Goal: Transaction & Acquisition: Purchase product/service

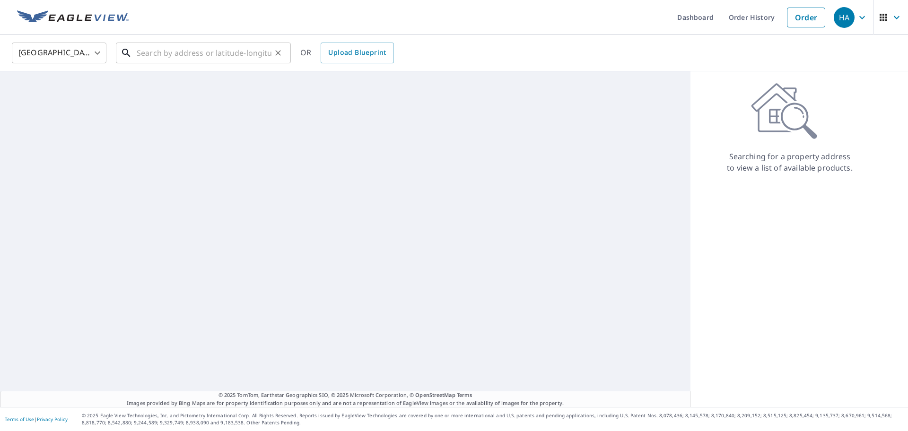
click at [238, 48] on input "text" at bounding box center [204, 53] width 135 height 26
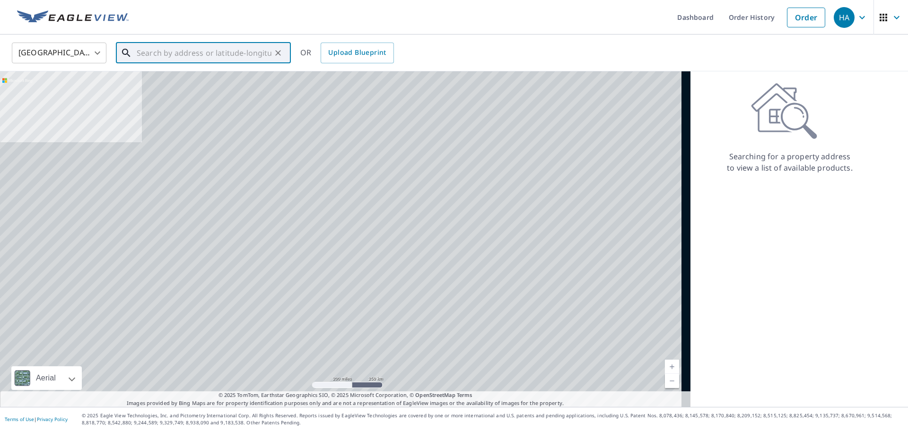
paste input "[STREET_ADDRESS][PERSON_NAME][PERSON_NAME]"
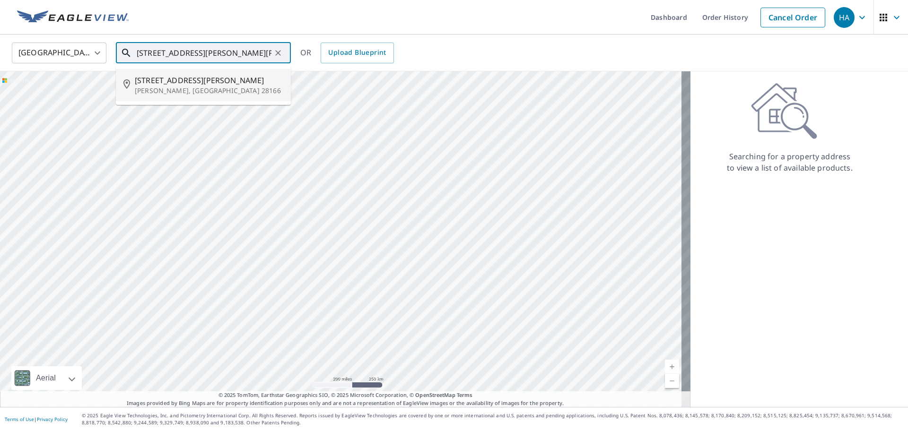
click at [219, 77] on span "[STREET_ADDRESS][PERSON_NAME]" at bounding box center [209, 80] width 148 height 11
type input "[STREET_ADDRESS][PERSON_NAME][PERSON_NAME]"
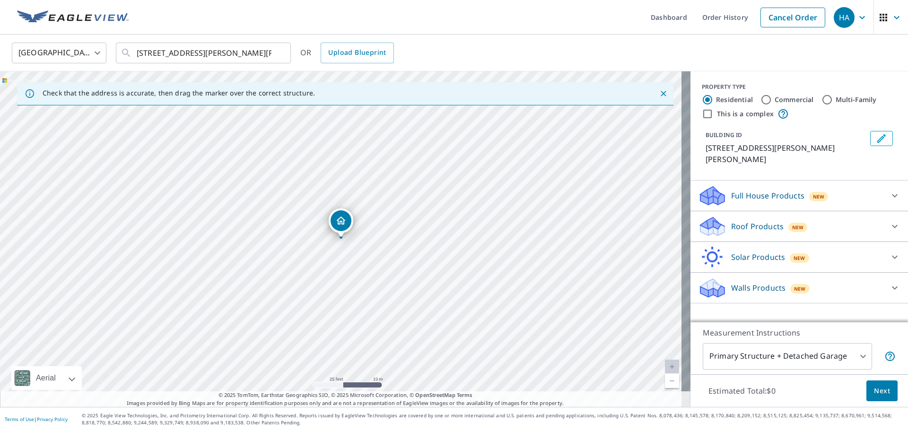
click at [740, 221] on p "Roof Products" at bounding box center [757, 226] width 52 height 11
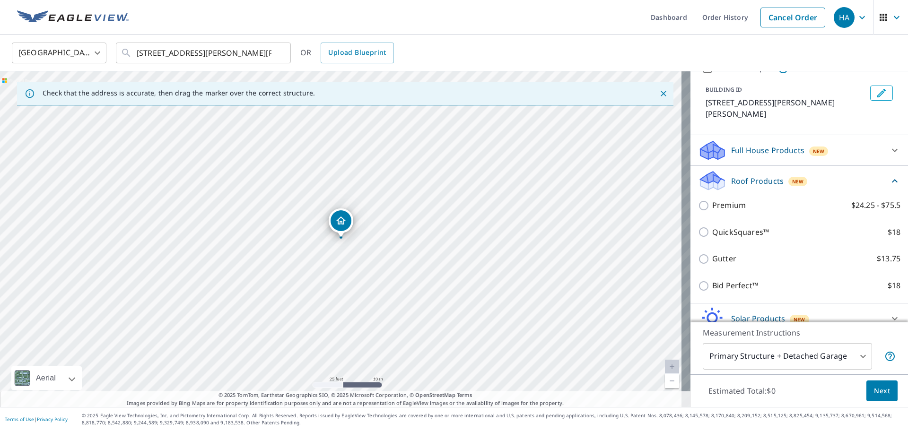
scroll to position [77, 0]
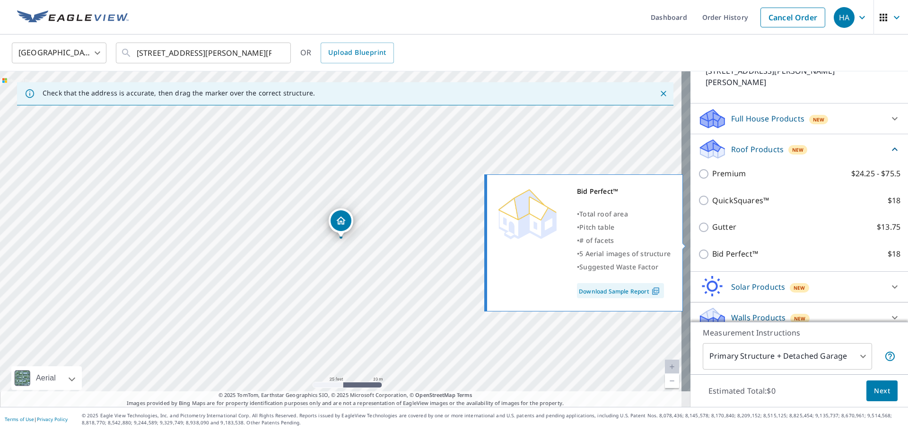
click at [698, 249] on input "Bid Perfect™ $18" at bounding box center [705, 254] width 14 height 11
checkbox input "true"
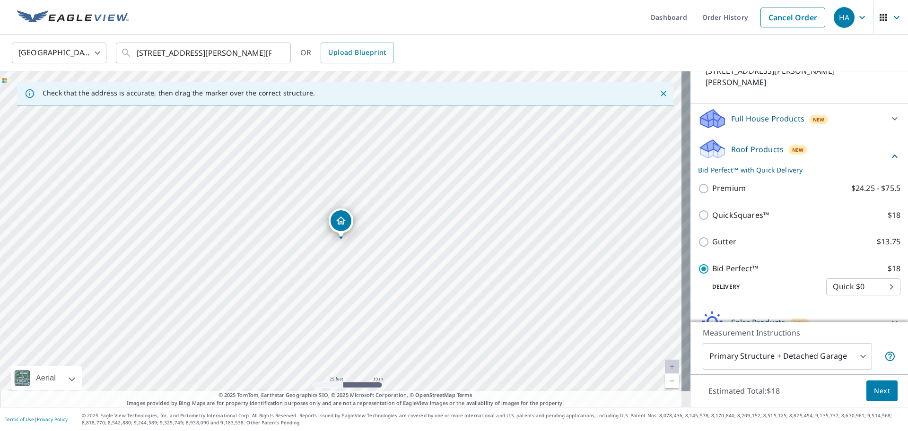
click at [874, 392] on span "Next" at bounding box center [882, 391] width 16 height 12
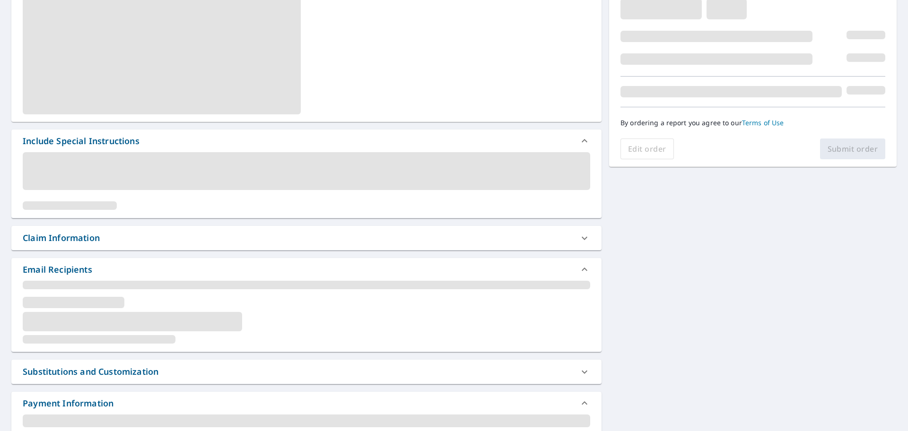
scroll to position [81, 0]
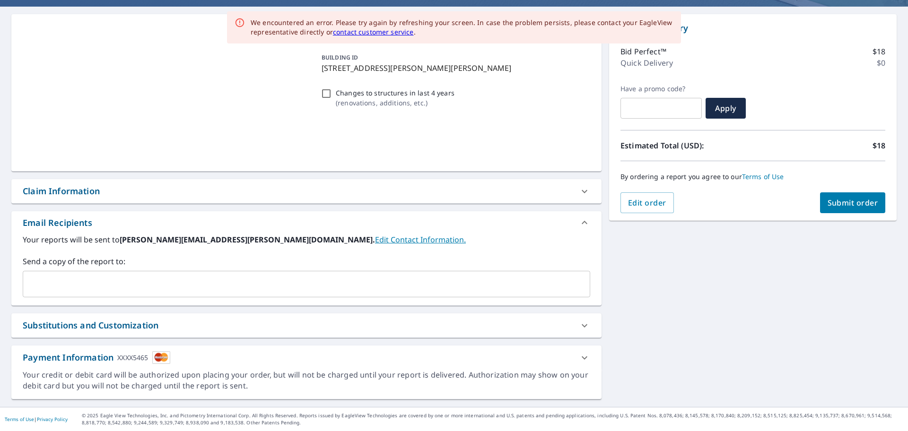
click at [333, 288] on input "text" at bounding box center [299, 284] width 545 height 18
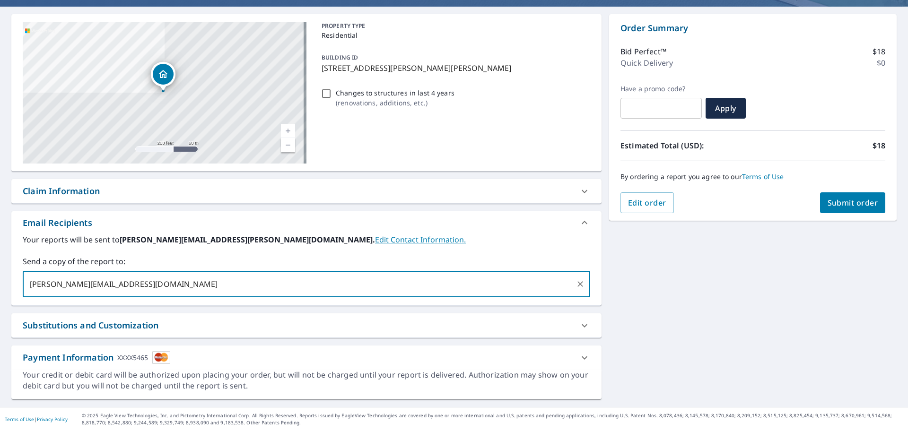
type input "[PERSON_NAME][EMAIL_ADDRESS][DOMAIN_NAME]"
click at [627, 281] on div "[STREET_ADDRESS][PERSON_NAME][PERSON_NAME] A standard road map Aerial A detaile…" at bounding box center [454, 207] width 908 height 400
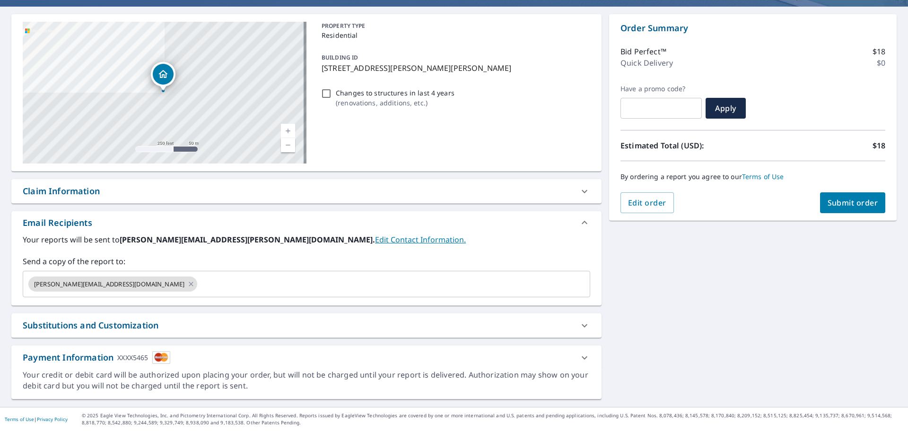
click at [831, 199] on span "Submit order" at bounding box center [852, 203] width 51 height 10
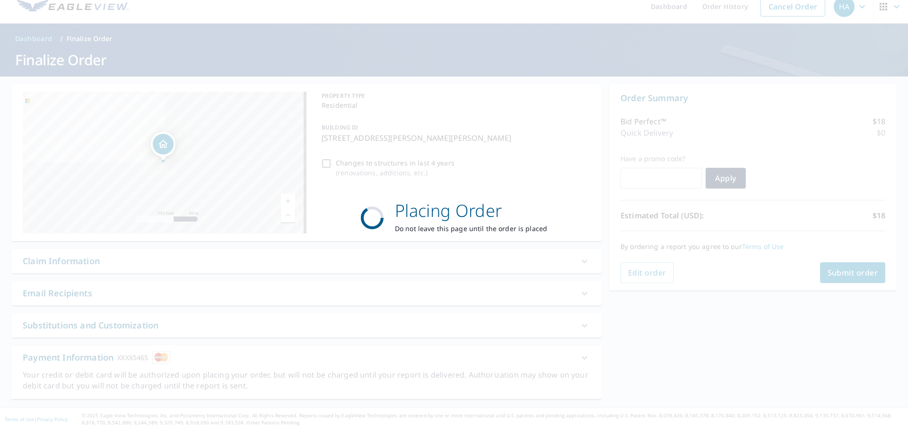
scroll to position [11, 0]
